Goal: Task Accomplishment & Management: Manage account settings

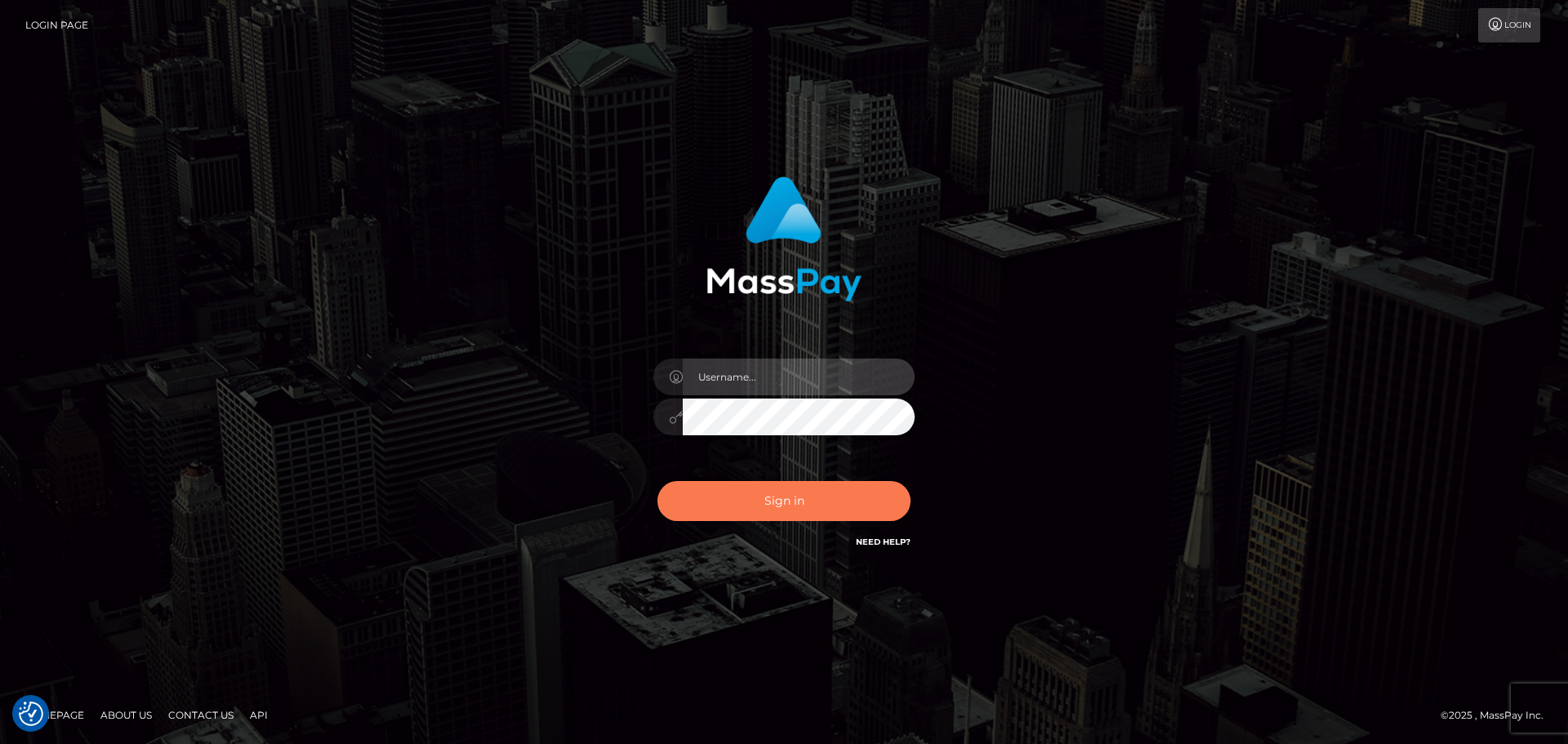
type input "Aurelio.Silversocial"
click at [766, 502] on button "Sign in" at bounding box center [783, 500] width 253 height 40
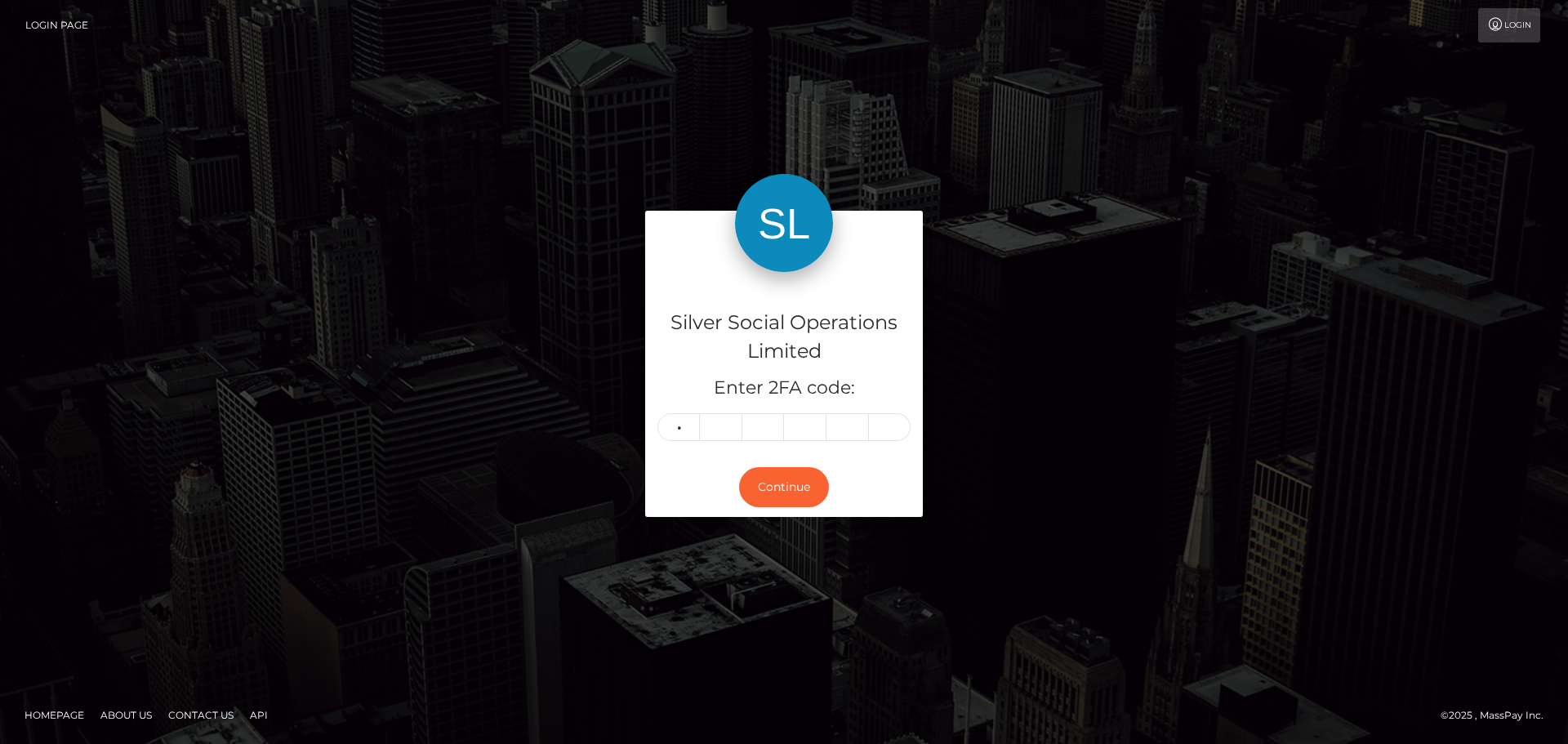
type input "5"
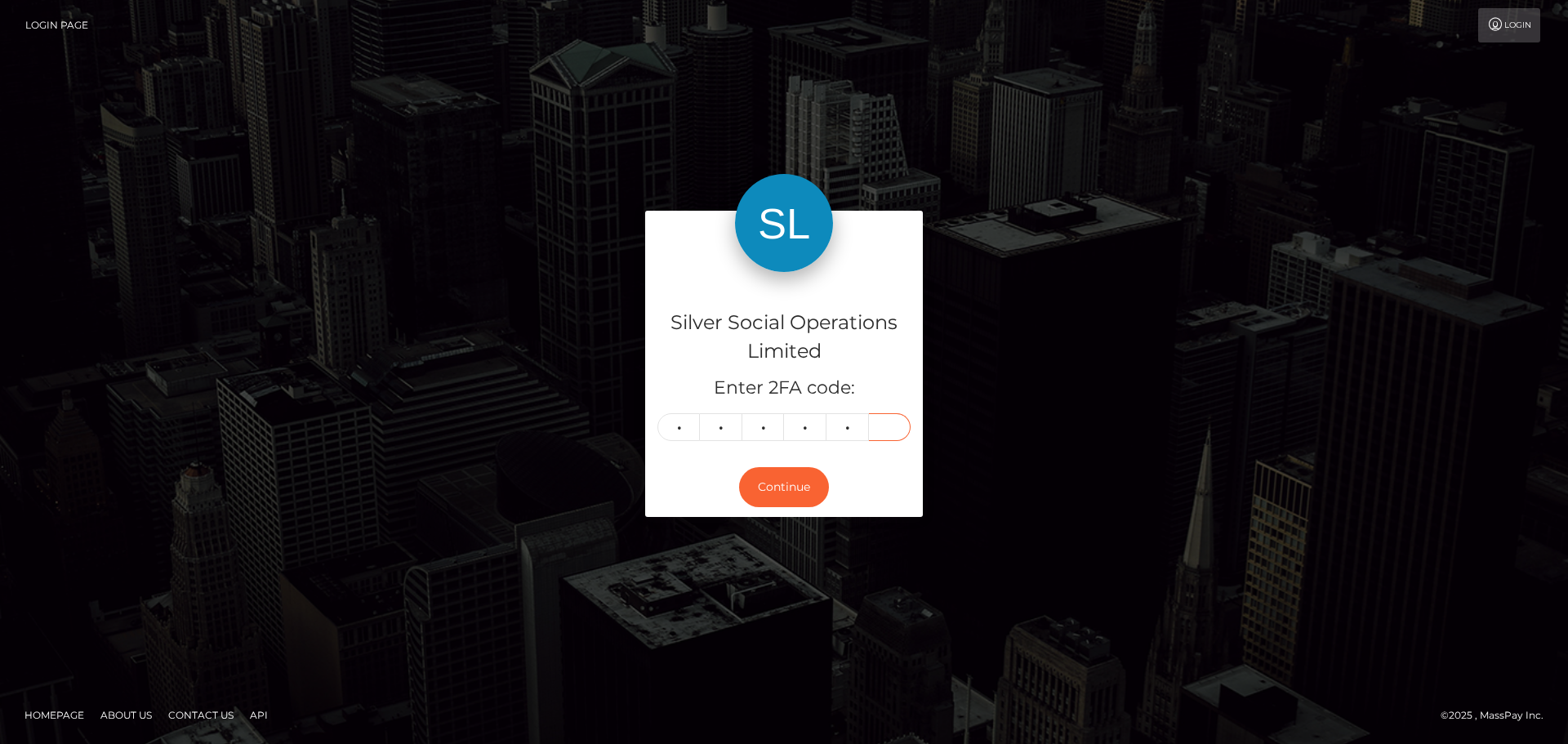
type input "1"
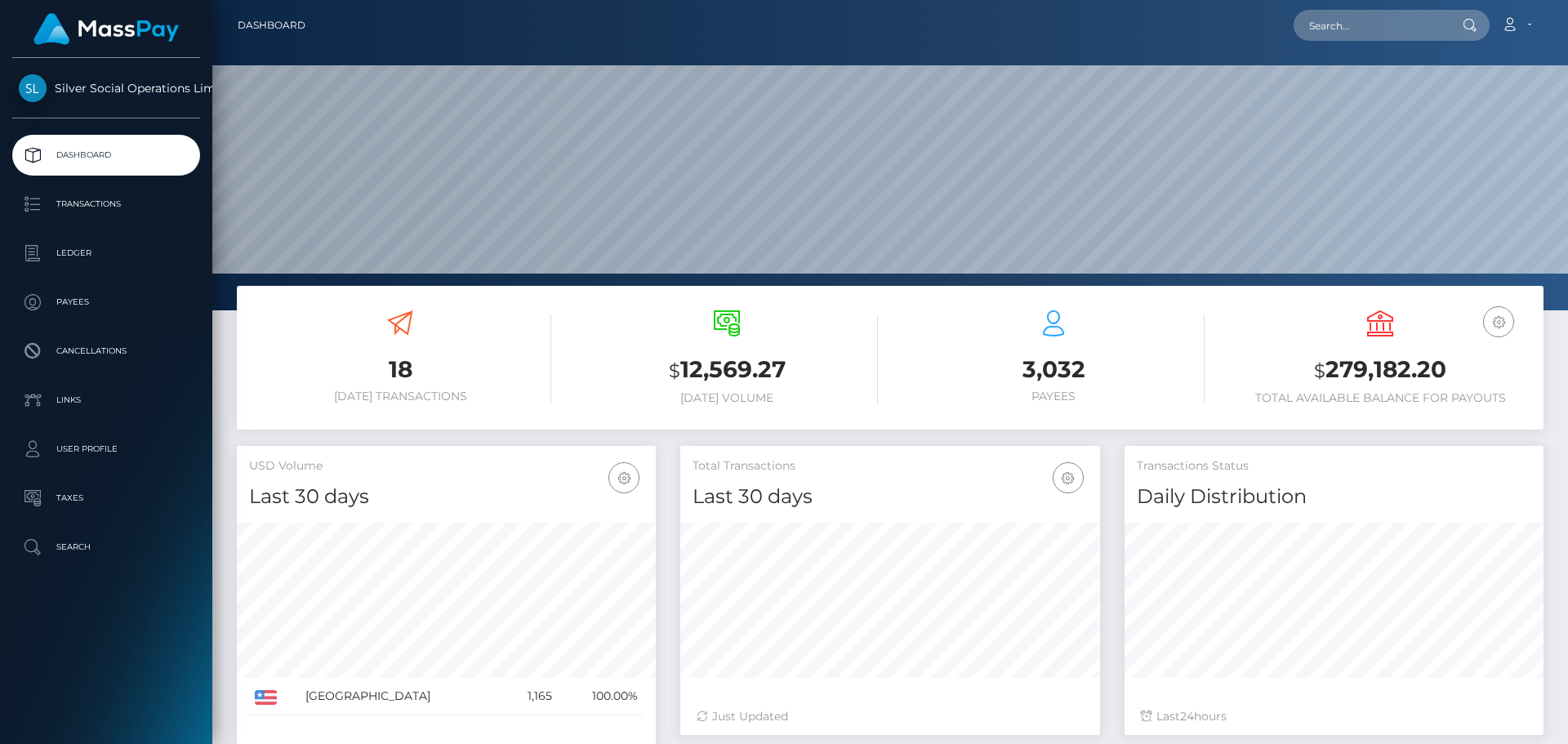
scroll to position [290, 420]
drag, startPoint x: 1446, startPoint y: 370, endPoint x: 1311, endPoint y: 370, distance: 135.0
click at [1311, 370] on h3 "$ 279,182.20" at bounding box center [1380, 370] width 303 height 33
copy h3 "$ 279,182.20"
